Goal: Task Accomplishment & Management: Manage account settings

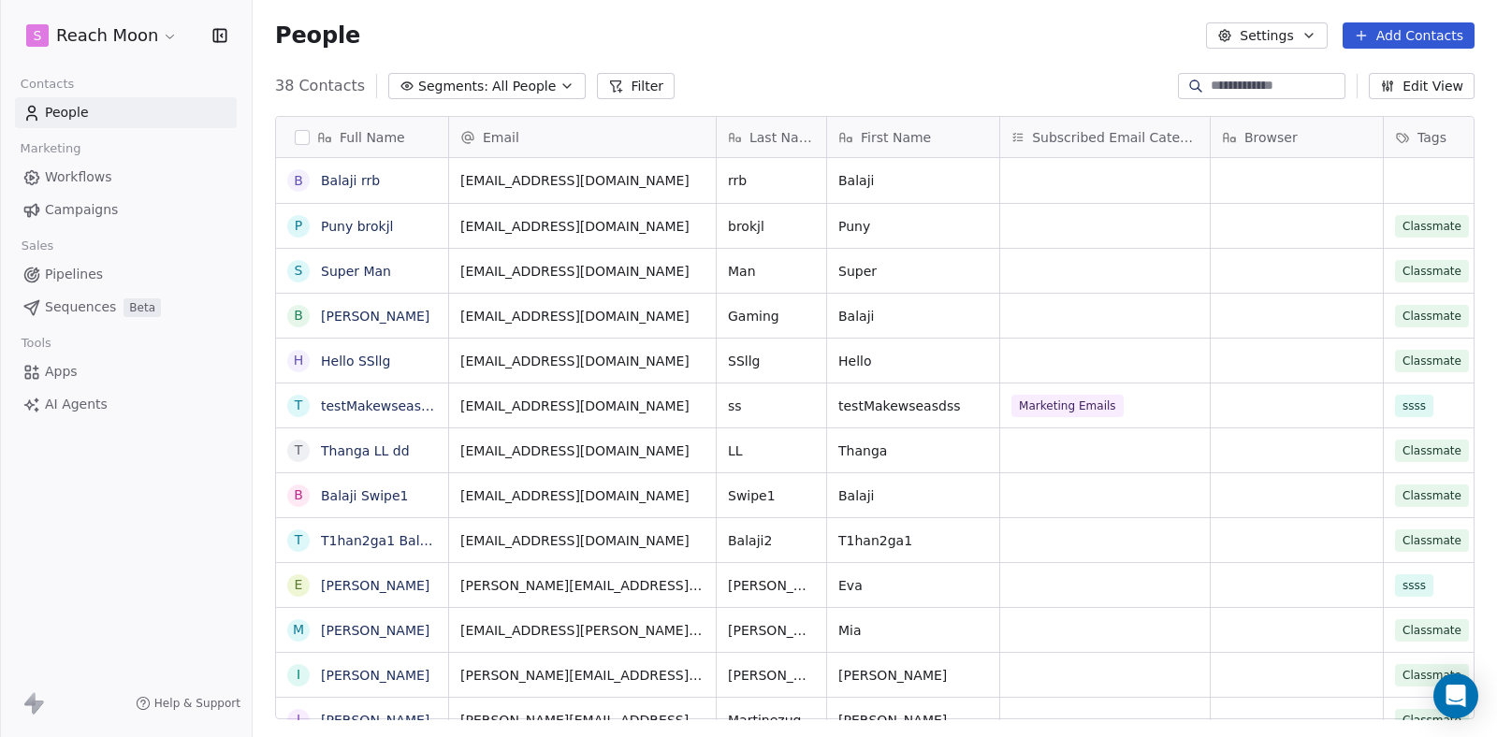
scroll to position [635, 1230]
click at [360, 182] on link "Balaji rrb" at bounding box center [350, 180] width 59 height 15
click at [397, 180] on span "Balaji rrb" at bounding box center [362, 180] width 80 height 19
type textarea "**********"
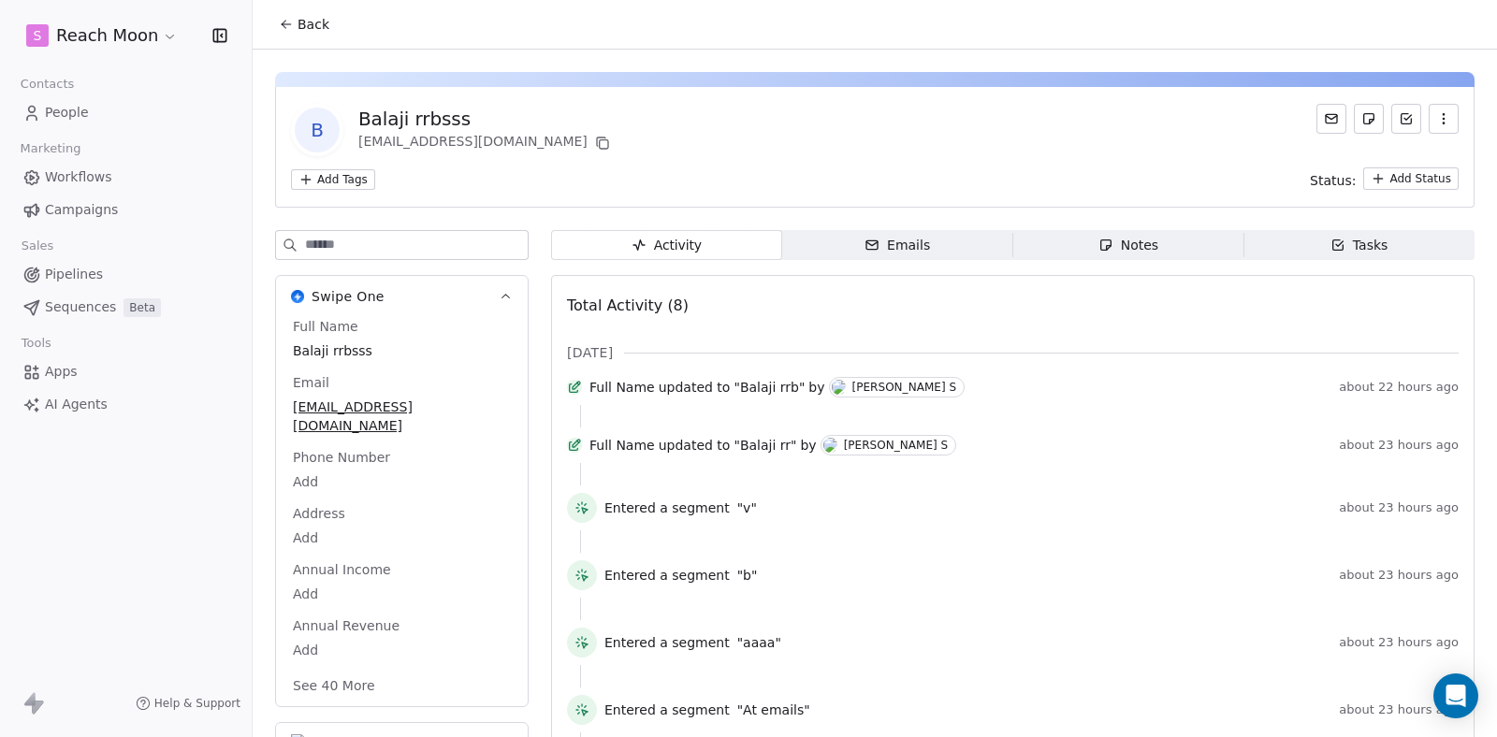
click at [783, 281] on div "Total Activity (8) [DATE] Full Name updated to "Balaji rrb" by [PERSON_NAME] S …" at bounding box center [1012, 567] width 923 height 584
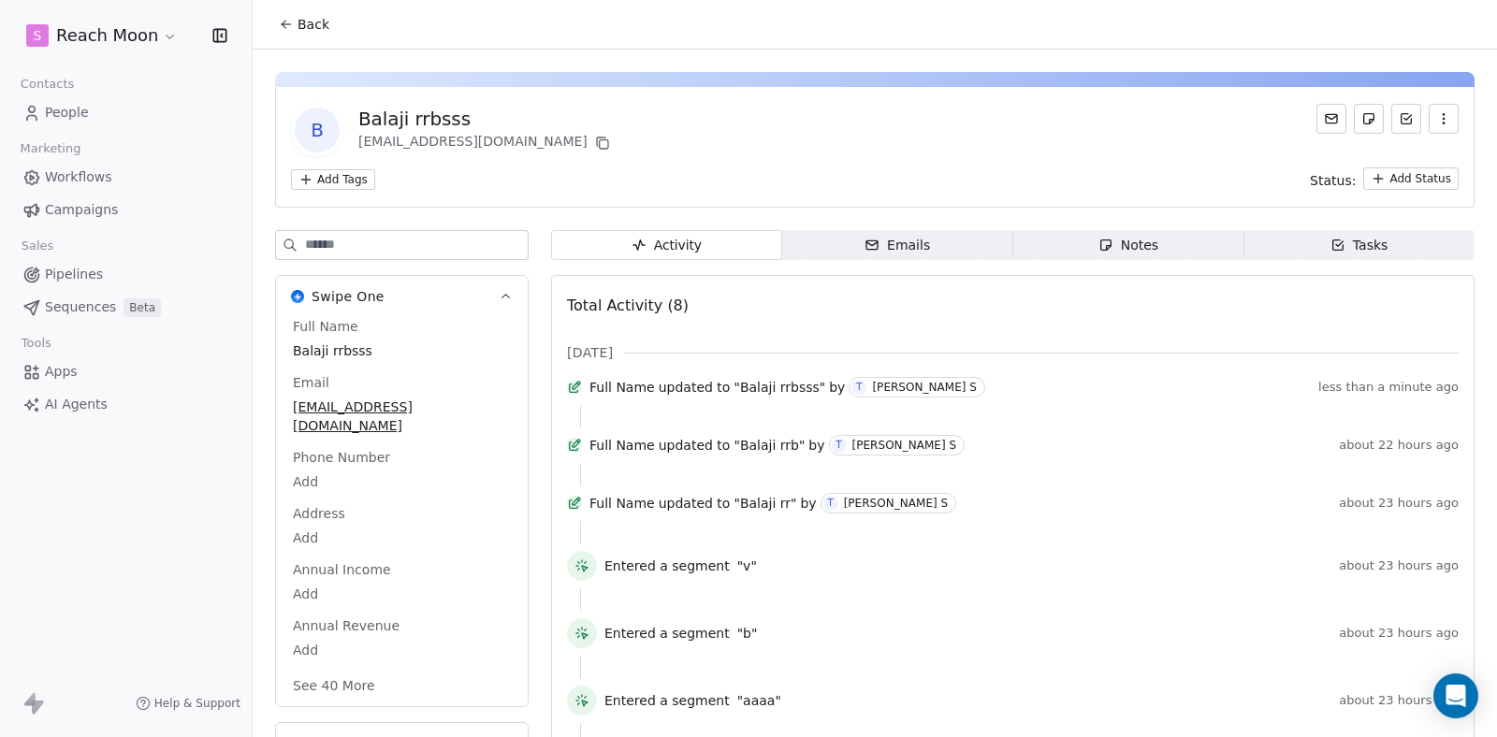
click at [780, 285] on div "Total Activity (8) Aug 2025 Full Name updated to "Balaji rrbsss" by T Thanga Ba…" at bounding box center [1012, 596] width 923 height 642
click at [782, 301] on div "Total Activity (8)" at bounding box center [1013, 305] width 892 height 37
click at [783, 301] on div "Total Activity (8)" at bounding box center [1013, 305] width 892 height 37
click at [870, 249] on icon "button" at bounding box center [871, 244] width 11 height 8
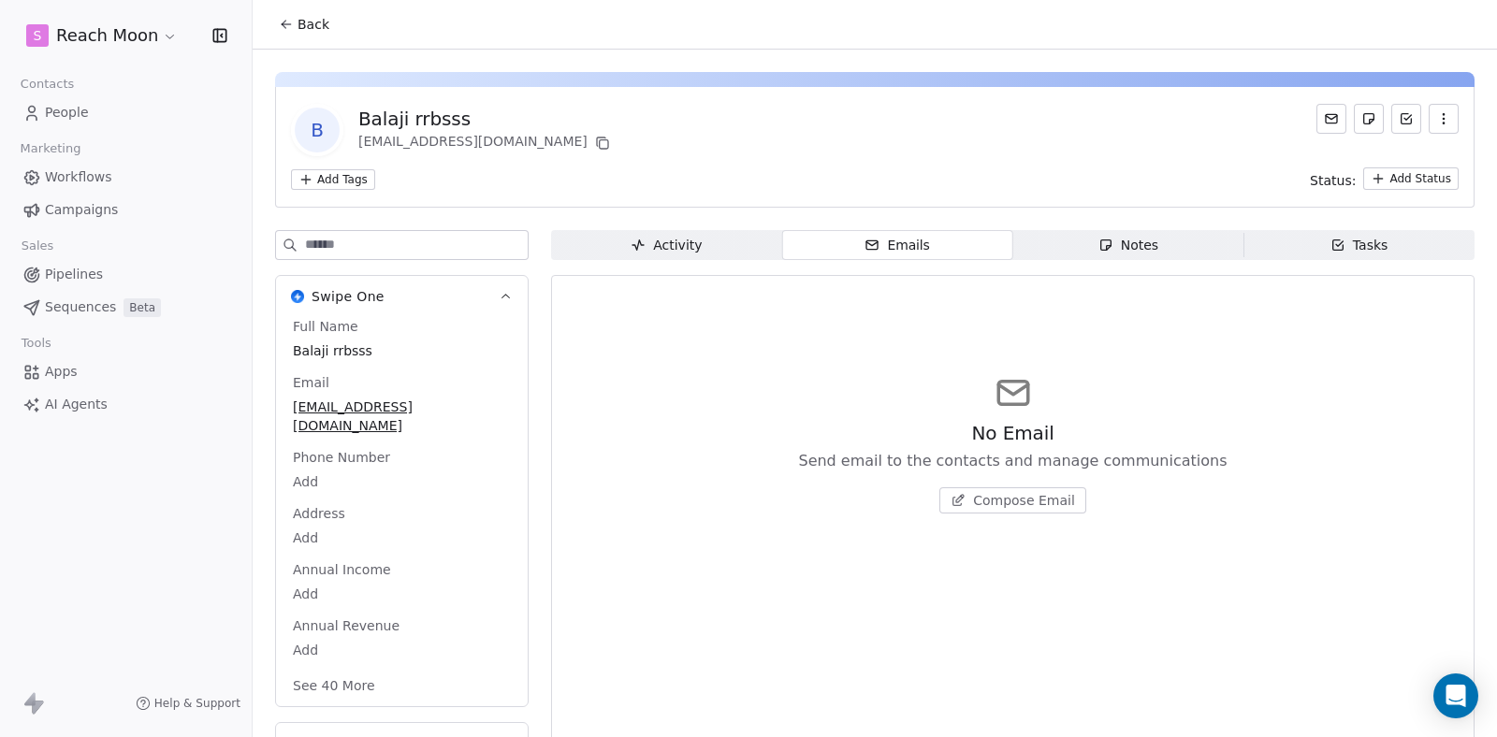
click at [736, 246] on span "Activity Activity" at bounding box center [666, 245] width 231 height 30
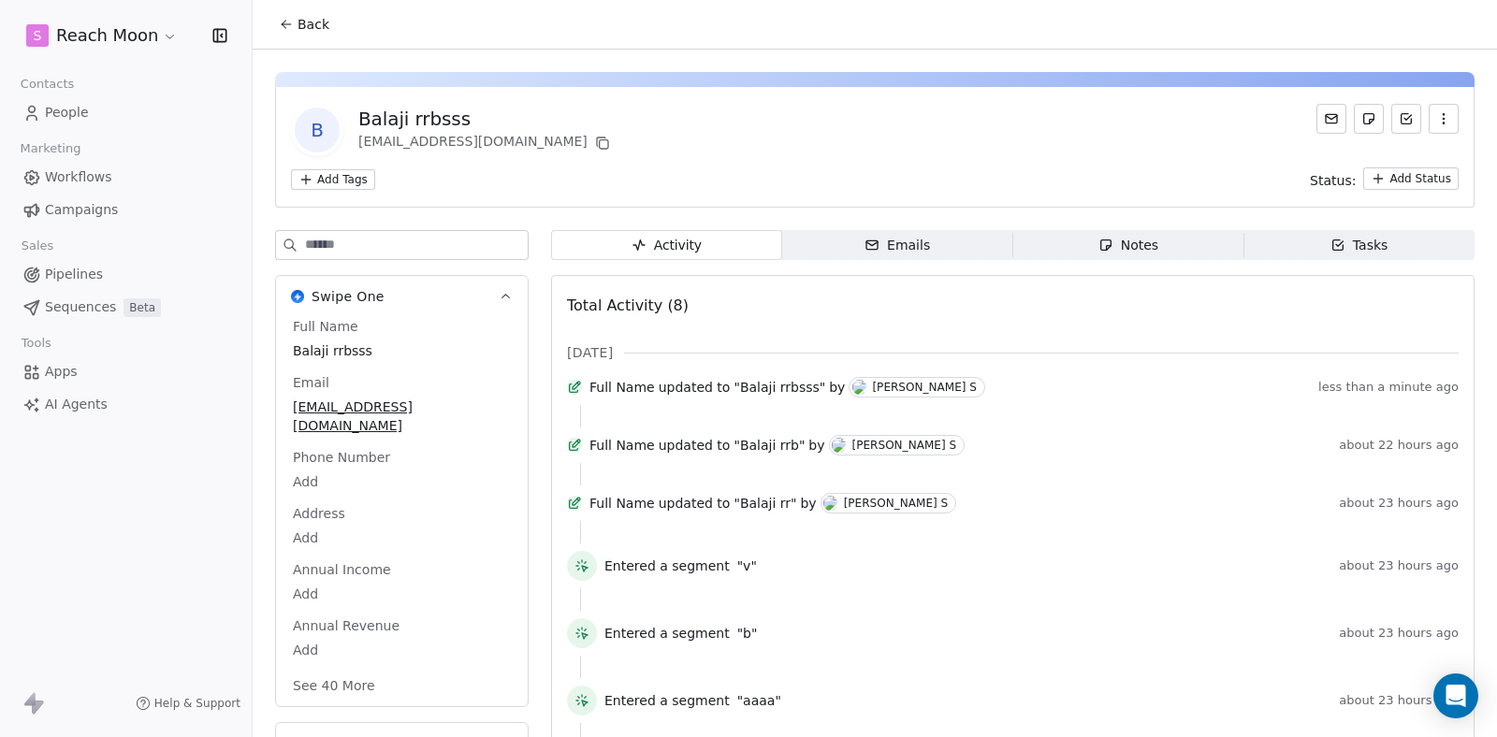
click at [1122, 263] on div "Activity Activity Emails Emails Notes Notes Tasks Tasks Total Activity (8) Aug …" at bounding box center [1012, 579] width 923 height 698
click at [1121, 257] on span "Notes Notes" at bounding box center [1128, 245] width 231 height 30
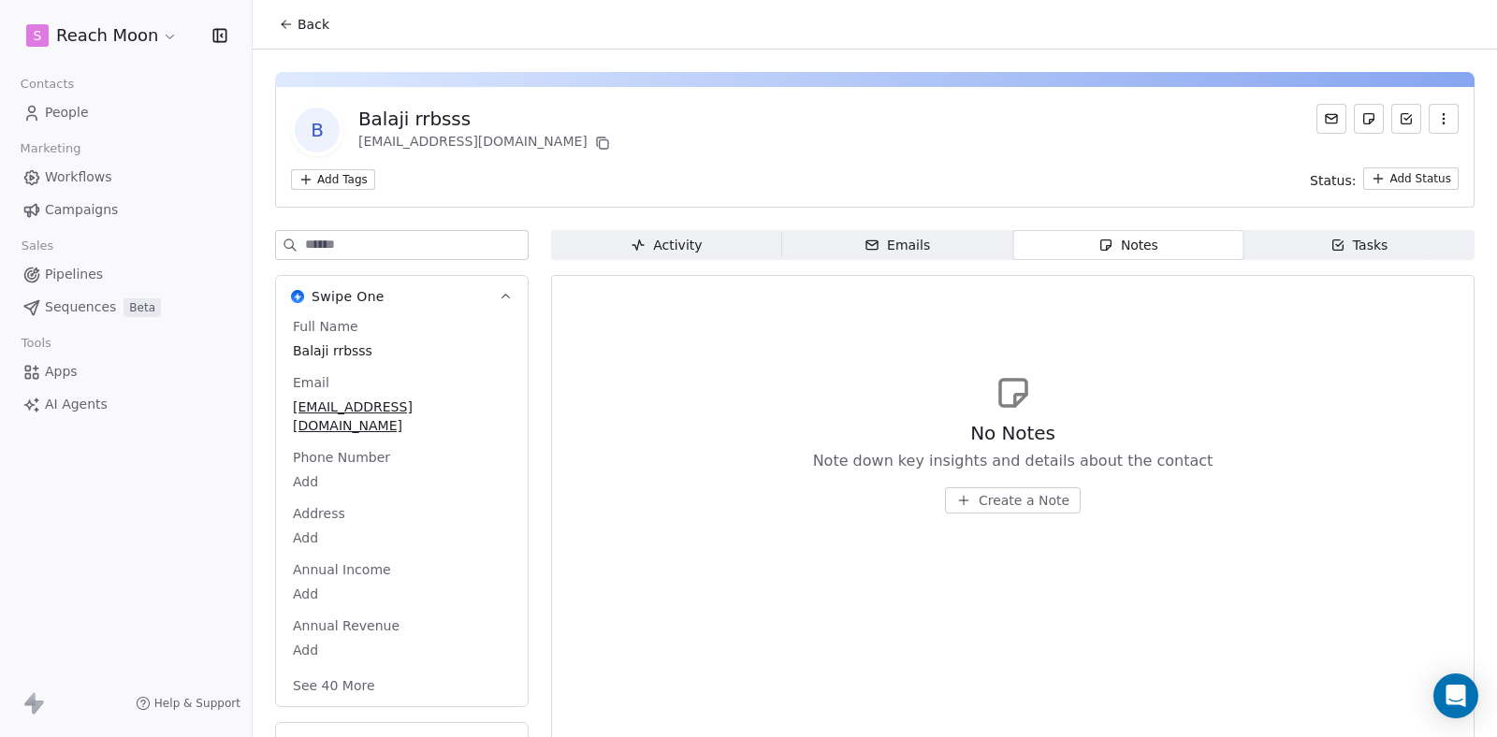
click at [714, 246] on span "Activity Activity" at bounding box center [666, 245] width 231 height 30
